Goal: Task Accomplishment & Management: Manage account settings

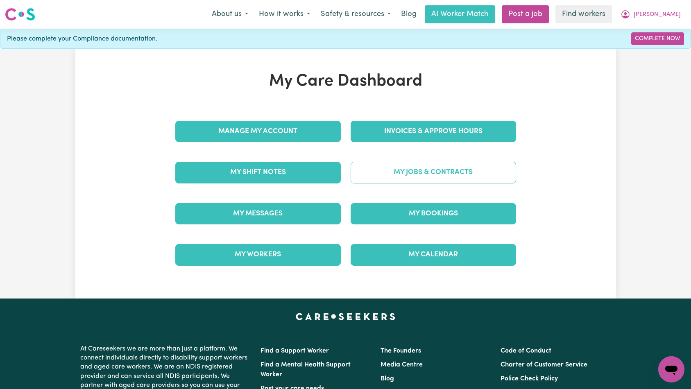
click at [403, 170] on link "My Jobs & Contracts" at bounding box center [434, 172] width 166 height 21
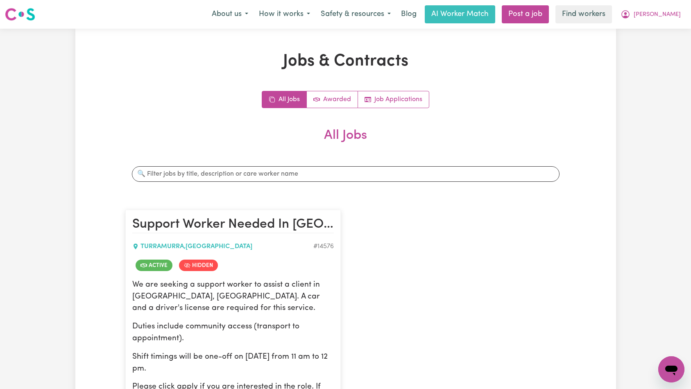
scroll to position [162, 0]
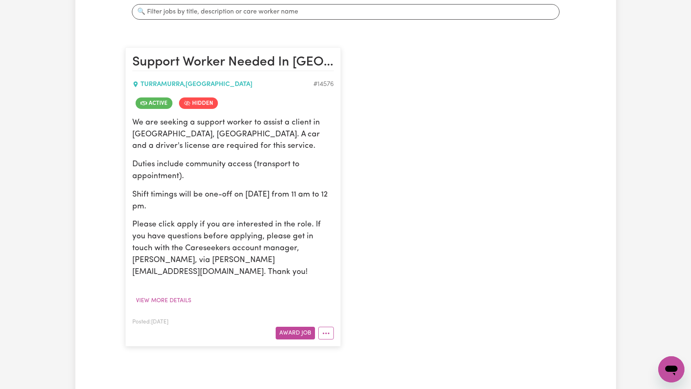
drag, startPoint x: 333, startPoint y: 318, endPoint x: 339, endPoint y: 317, distance: 5.8
click at [333, 327] on button "More options" at bounding box center [326, 333] width 16 height 13
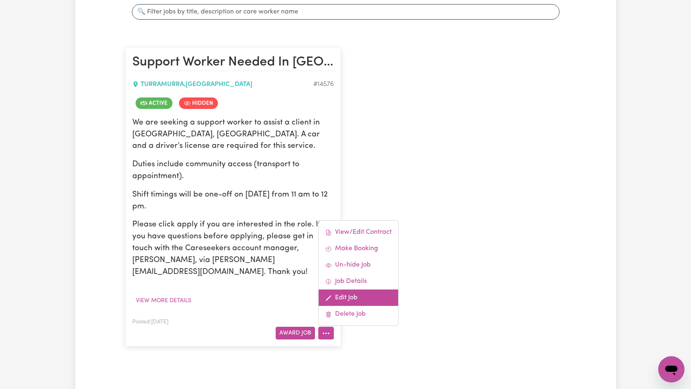
click at [356, 290] on link "Edit Job" at bounding box center [359, 298] width 80 height 16
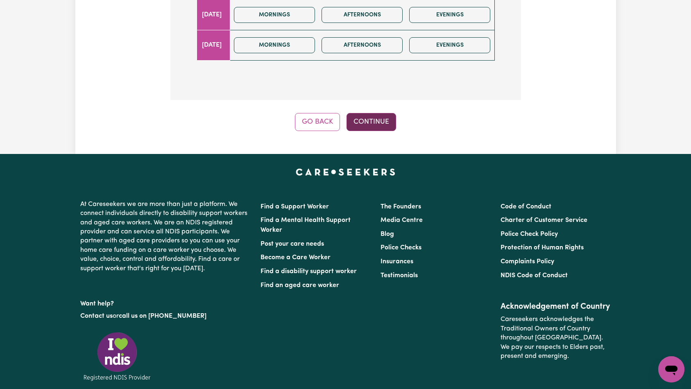
click at [372, 113] on button "Continue" at bounding box center [372, 122] width 50 height 18
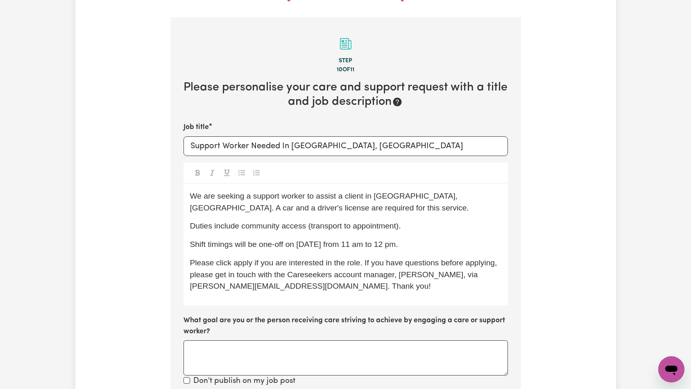
scroll to position [282, 0]
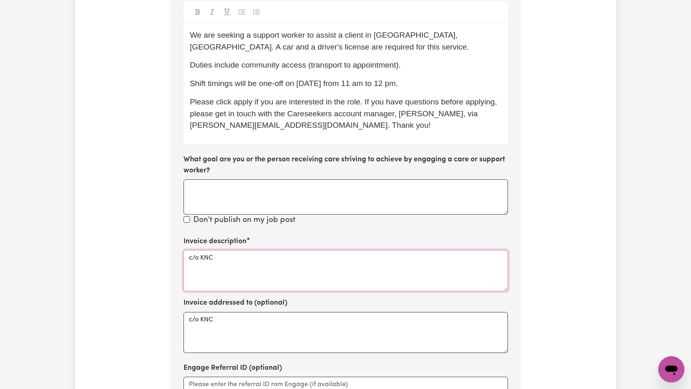
click at [331, 250] on textarea "c/o KNC" at bounding box center [346, 270] width 325 height 41
paste textarea "Domestic support and Social Support"
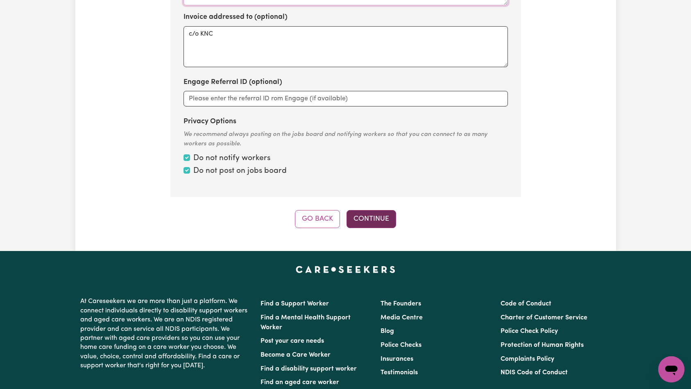
type textarea "Domestic support and Social Support"
click at [373, 210] on button "Continue" at bounding box center [372, 219] width 50 height 18
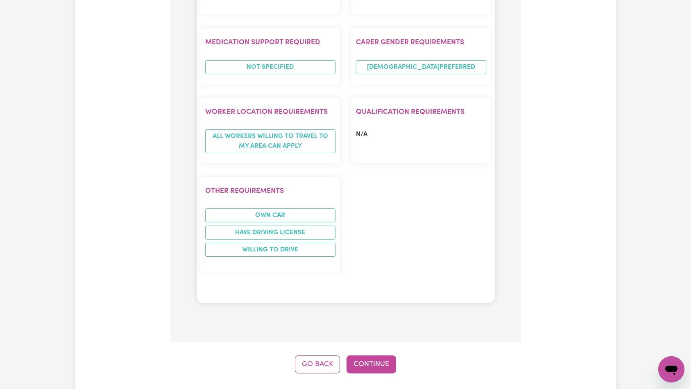
scroll to position [781, 0]
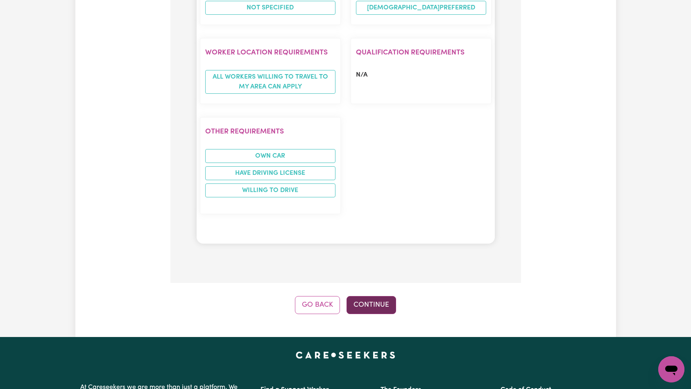
click at [375, 296] on button "Continue" at bounding box center [372, 305] width 50 height 18
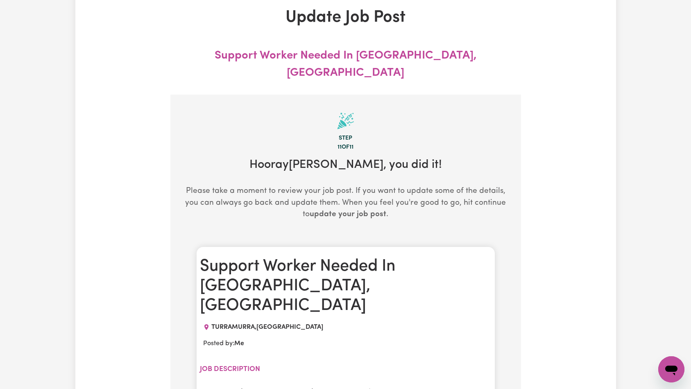
scroll to position [0, 0]
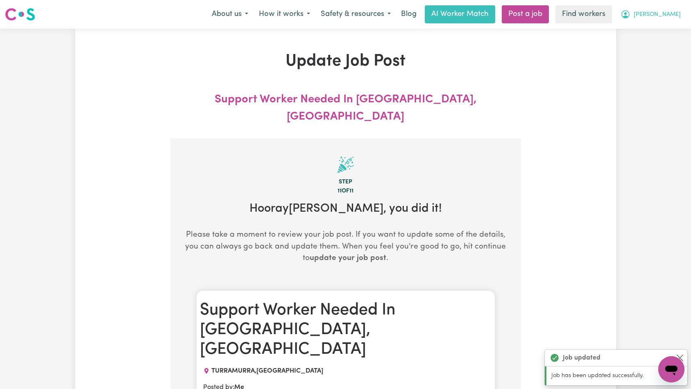
click at [627, 15] on icon "My Account" at bounding box center [626, 13] width 2 height 3
click at [654, 50] on link "Logout" at bounding box center [653, 47] width 65 height 16
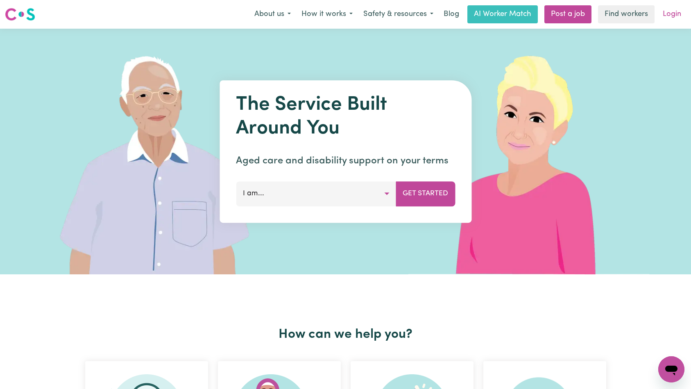
click at [669, 21] on link "Login" at bounding box center [672, 14] width 28 height 18
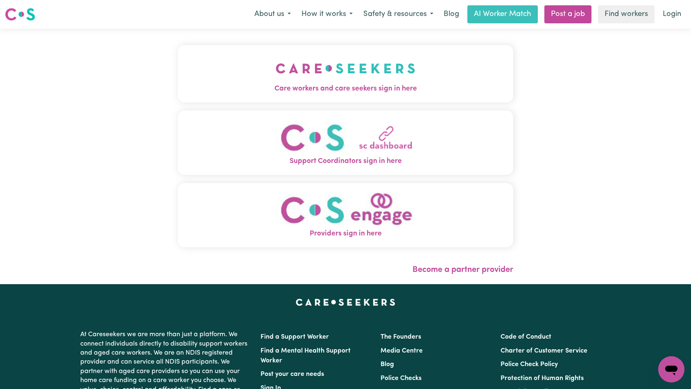
click at [245, 70] on button "Care workers and care seekers sign in here" at bounding box center [346, 73] width 336 height 57
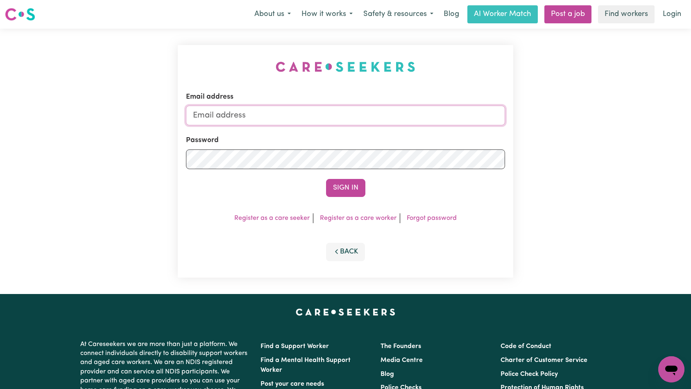
click at [373, 120] on input "Email address" at bounding box center [346, 116] width 320 height 20
type input "[EMAIL_ADDRESS][DOMAIN_NAME]"
click at [345, 187] on button "Sign In" at bounding box center [345, 188] width 39 height 18
